Goal: Navigation & Orientation: Find specific page/section

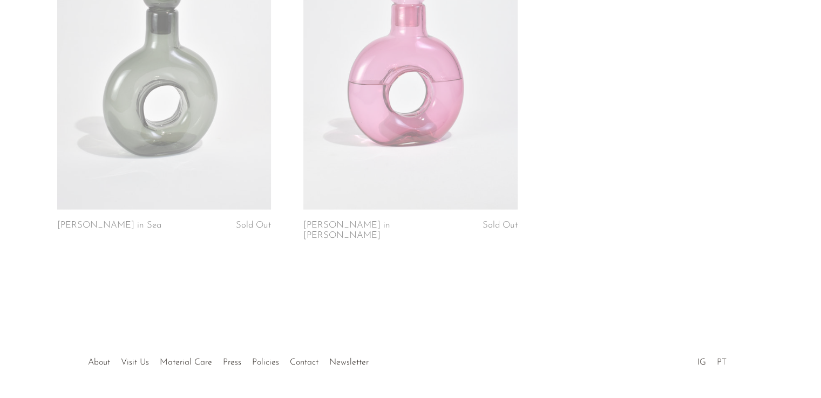
scroll to position [2377, 0]
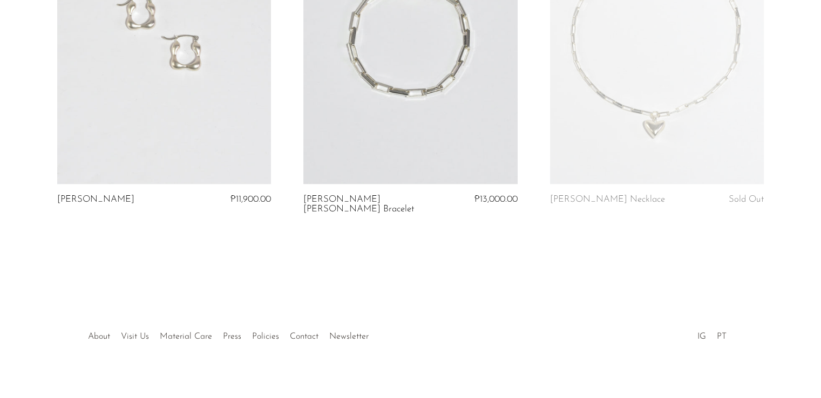
scroll to position [1378, 0]
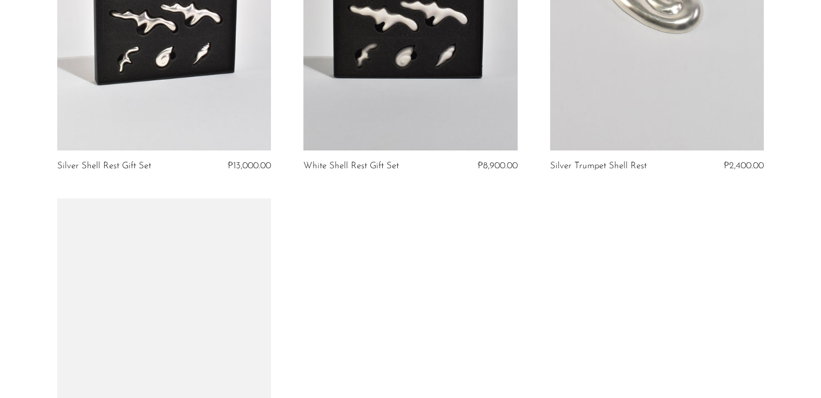
scroll to position [241, 0]
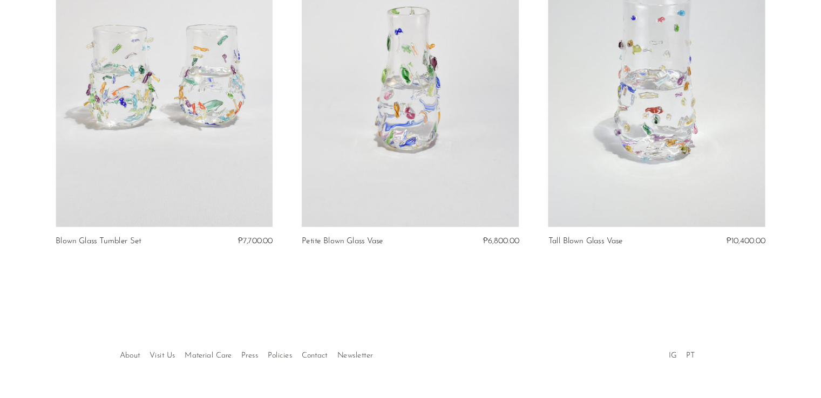
scroll to position [240, 0]
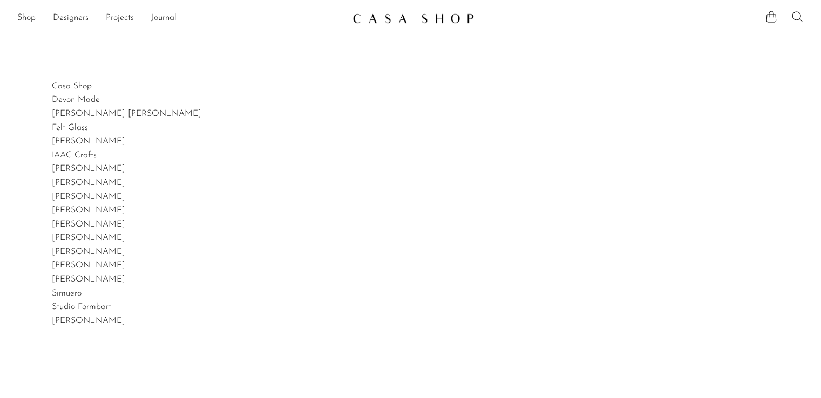
click at [108, 18] on link "Projects" at bounding box center [120, 18] width 28 height 14
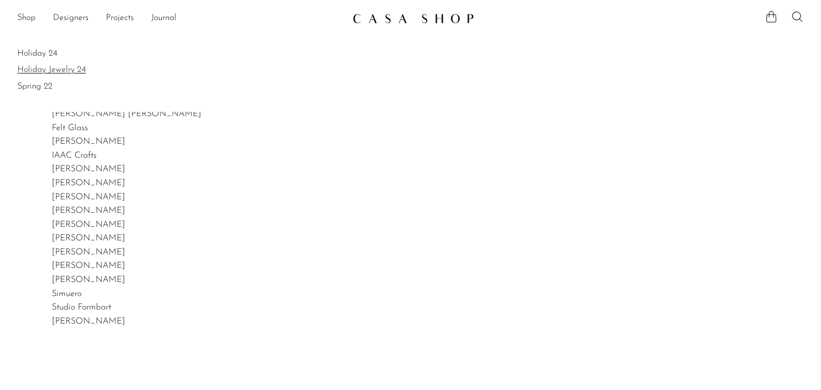
click at [40, 68] on link "Holiday Jewelry 24" at bounding box center [410, 70] width 787 height 12
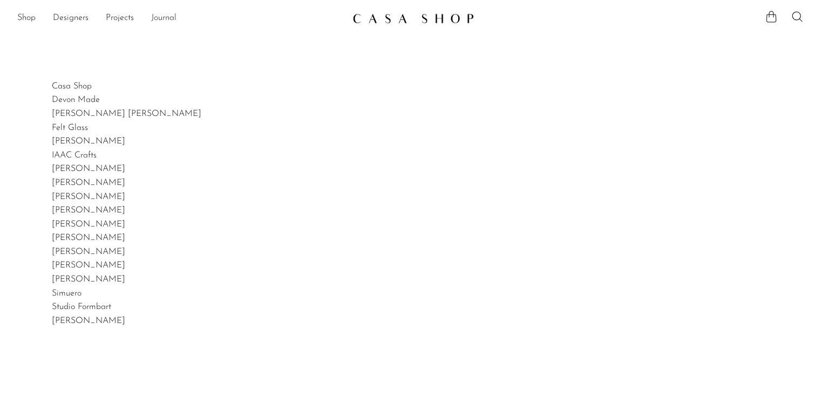
click at [159, 22] on link "Journal" at bounding box center [163, 18] width 25 height 14
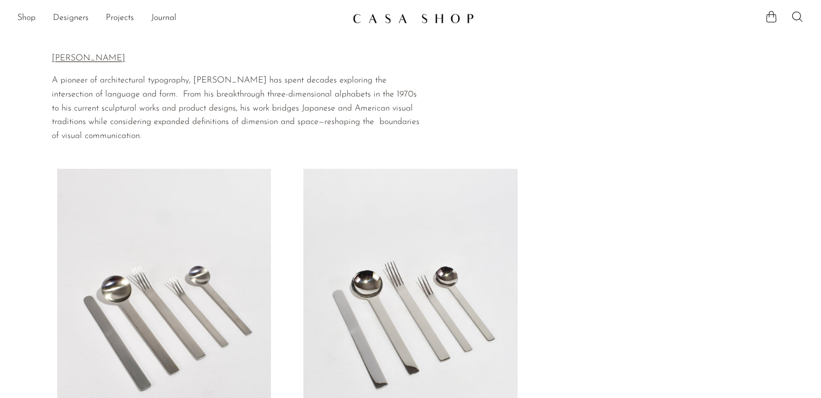
scroll to position [270, 0]
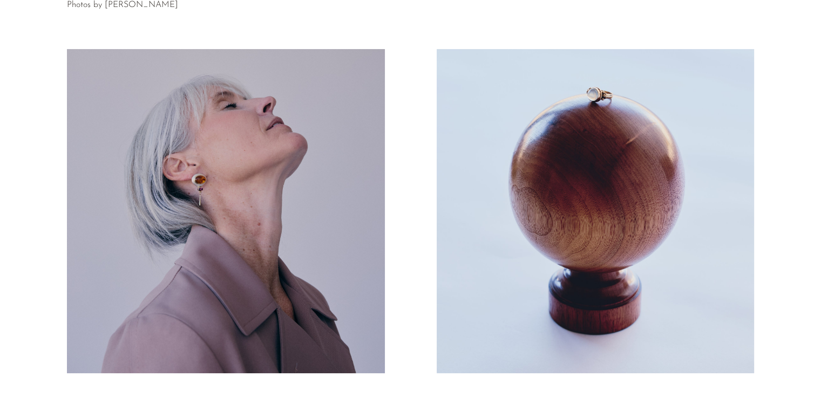
scroll to position [268, 0]
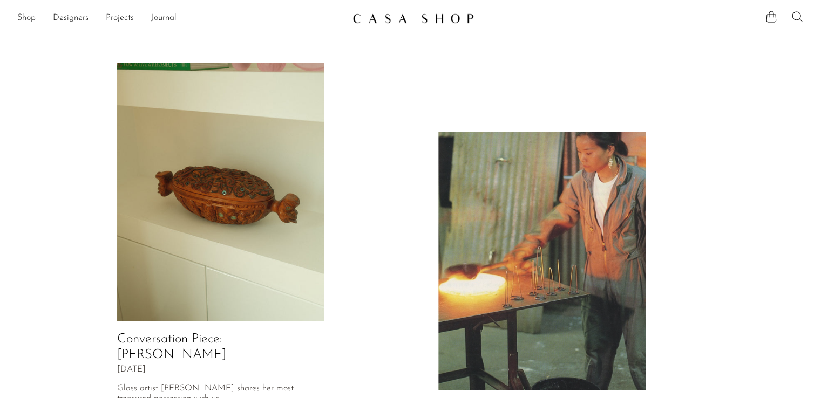
click at [28, 18] on link "Shop" at bounding box center [26, 18] width 18 height 14
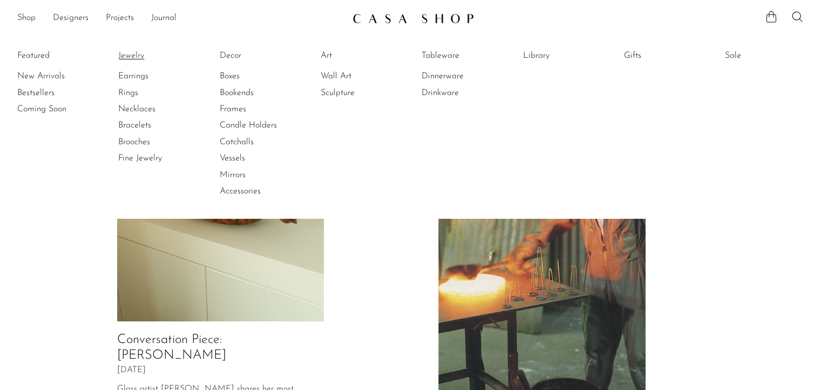
click at [135, 55] on link "Jewelry" at bounding box center [158, 56] width 81 height 12
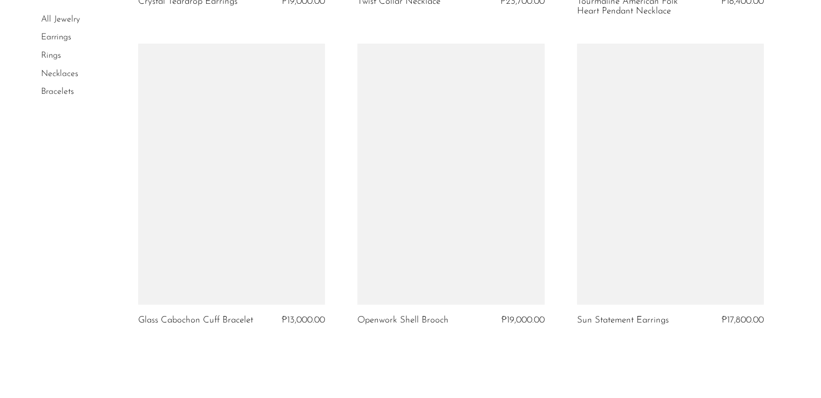
scroll to position [3618, 0]
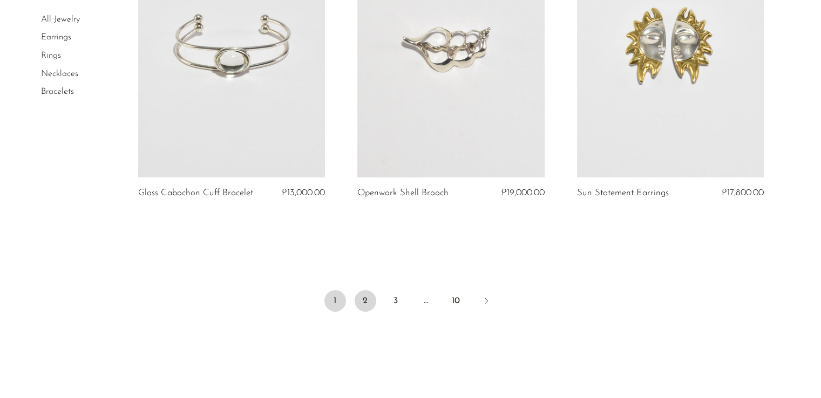
click at [357, 305] on link "2" at bounding box center [366, 301] width 22 height 22
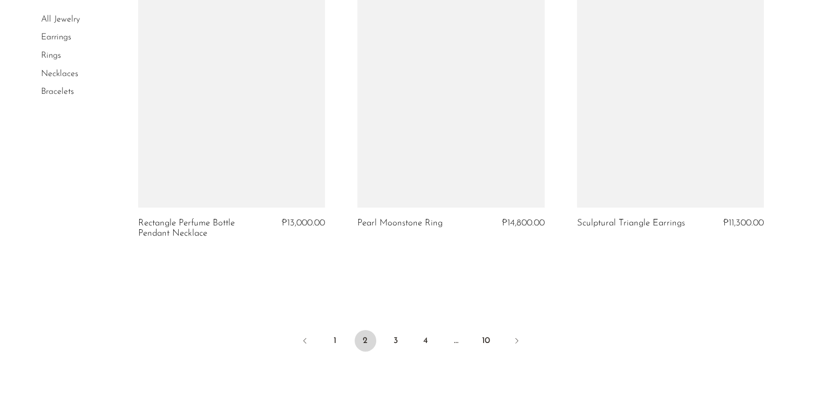
scroll to position [3564, 0]
